Goal: Task Accomplishment & Management: Manage account settings

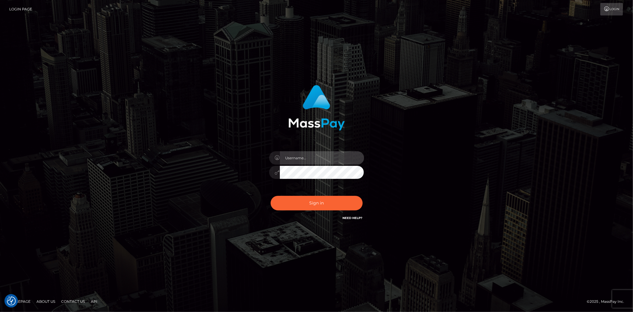
click at [292, 152] on input "text" at bounding box center [322, 157] width 84 height 13
type input "Bern.Spree"
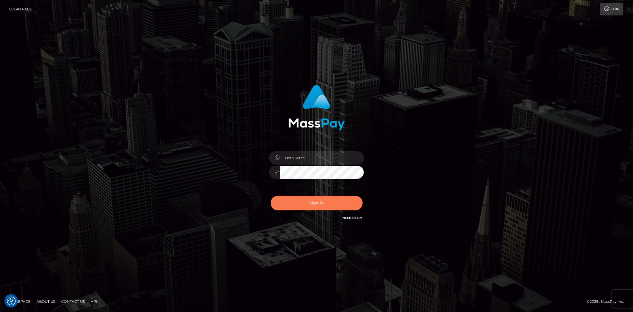
click at [302, 209] on button "Sign in" at bounding box center [317, 203] width 92 height 15
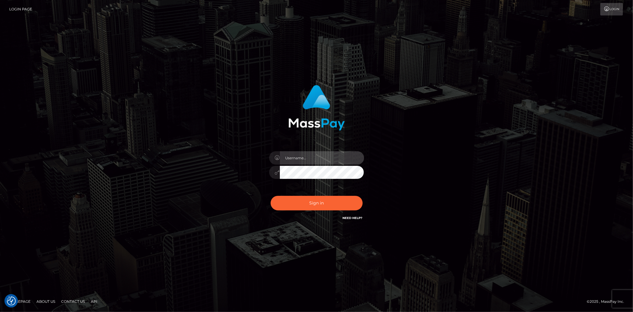
click at [312, 163] on input "text" at bounding box center [322, 157] width 84 height 13
type input "Bern.Spree"
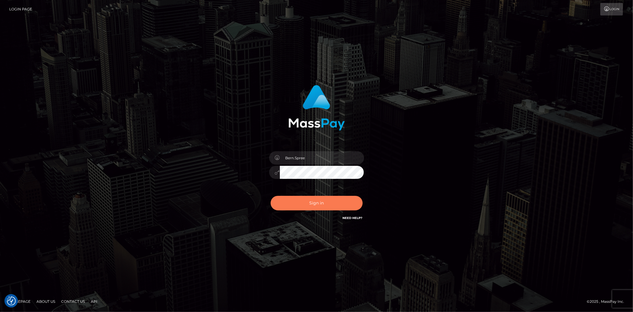
click at [315, 208] on button "Sign in" at bounding box center [317, 203] width 92 height 15
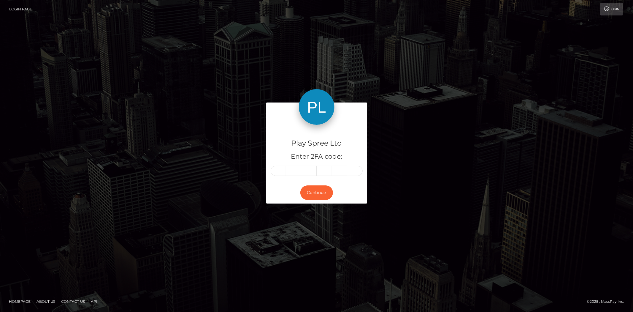
click at [277, 170] on input "text" at bounding box center [278, 171] width 15 height 10
type input "8"
type input "9"
type input "4"
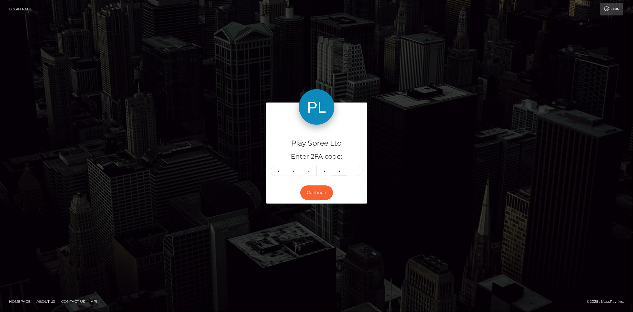
type input "9"
type input "6"
click at [317, 188] on button "Continue" at bounding box center [316, 192] width 33 height 15
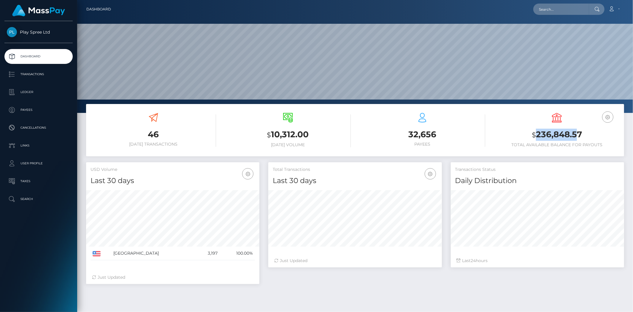
scroll to position [105, 173]
click at [592, 126] on div "USD Balance $ 236,848.57 Total Available Balance for Payouts" at bounding box center [557, 130] width 126 height 34
